Goal: Information Seeking & Learning: Learn about a topic

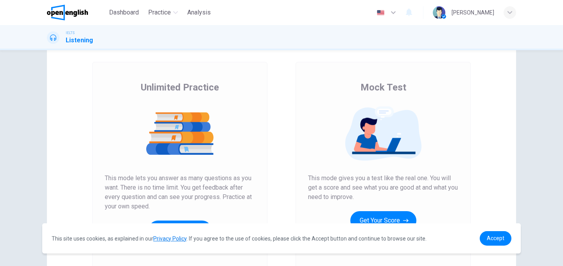
scroll to position [78, 0]
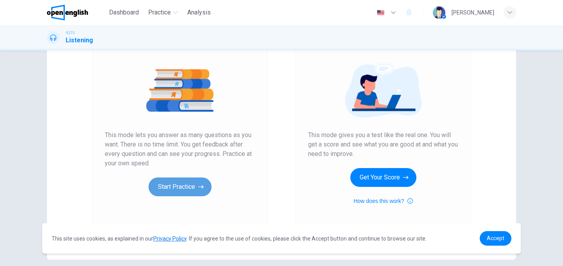
click at [172, 187] on button "Start Practice" at bounding box center [180, 186] width 63 height 19
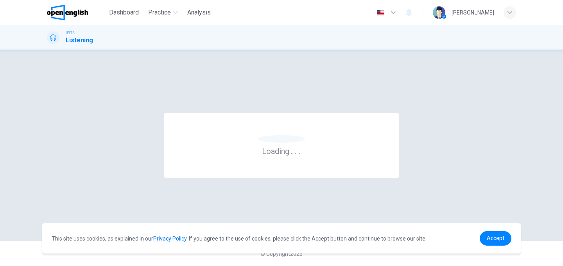
scroll to position [0, 0]
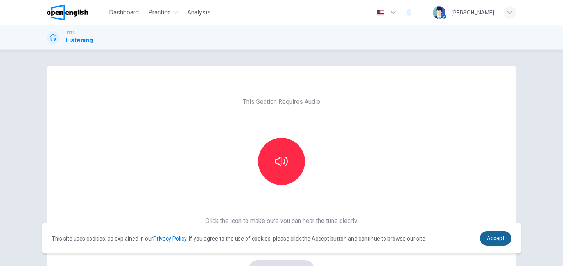
click at [488, 238] on span "Accept" at bounding box center [496, 238] width 18 height 6
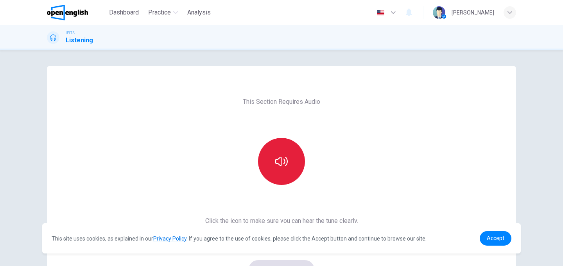
click at [283, 168] on button "button" at bounding box center [281, 161] width 47 height 47
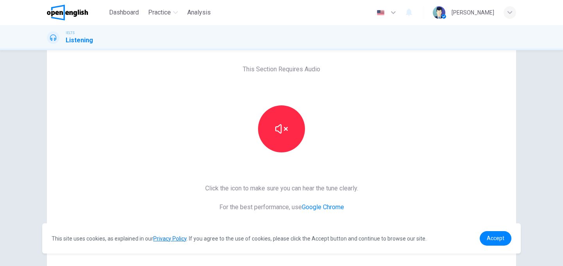
scroll to position [78, 0]
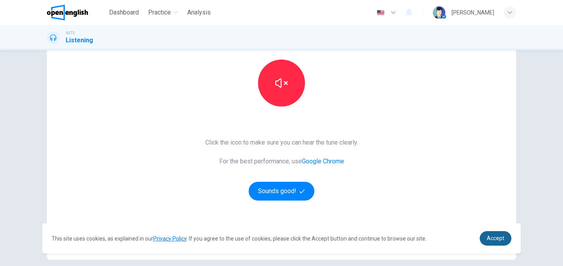
click at [499, 236] on span "Accept" at bounding box center [496, 238] width 18 height 6
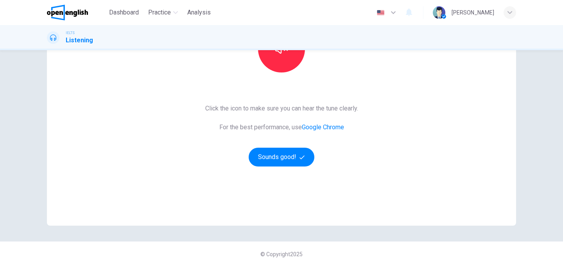
scroll to position [113, 0]
click at [283, 154] on button "Sounds good!" at bounding box center [282, 156] width 66 height 19
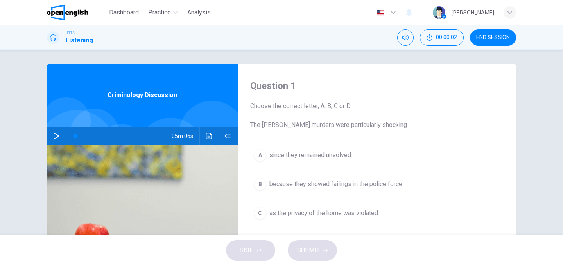
scroll to position [0, 0]
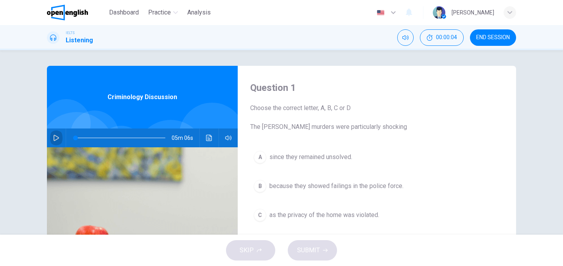
click at [54, 138] on icon "button" at bounding box center [56, 138] width 6 height 6
type input "**"
click at [486, 38] on span "END SESSION" at bounding box center [493, 37] width 34 height 6
